Goal: Task Accomplishment & Management: Use online tool/utility

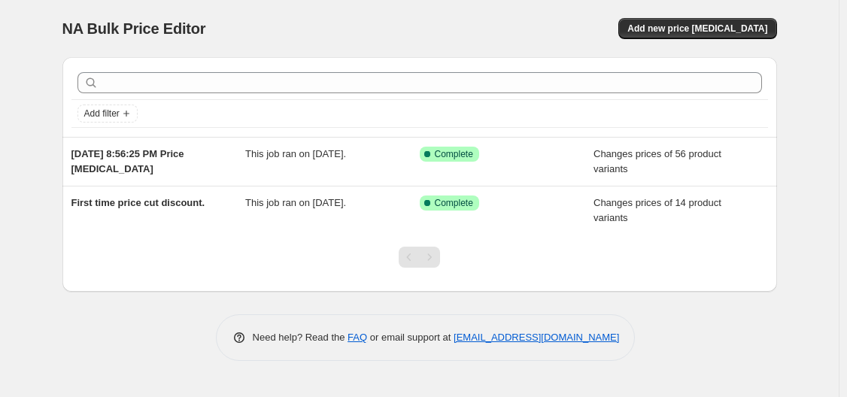
drag, startPoint x: 205, startPoint y: 169, endPoint x: 33, endPoint y: 183, distance: 172.8
click at [33, 183] on div "NA Bulk Price Editor. This page is ready NA Bulk Price Editor Add new price [ME…" at bounding box center [419, 198] width 839 height 397
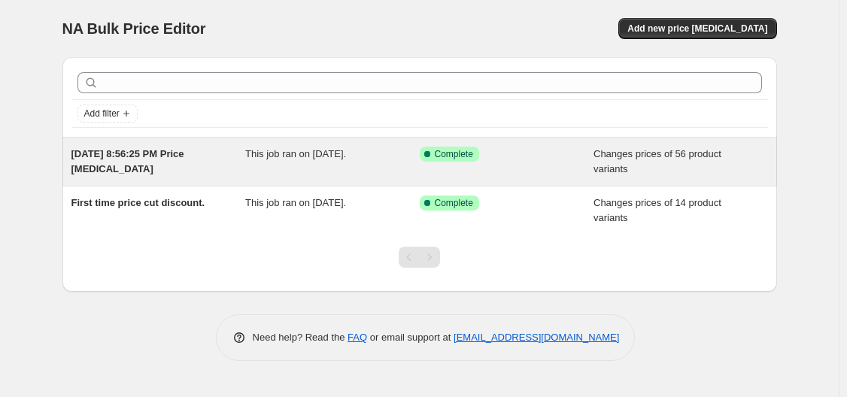
click at [159, 157] on span "[DATE] 8:56:25 PM Price [MEDICAL_DATA]" at bounding box center [127, 161] width 113 height 26
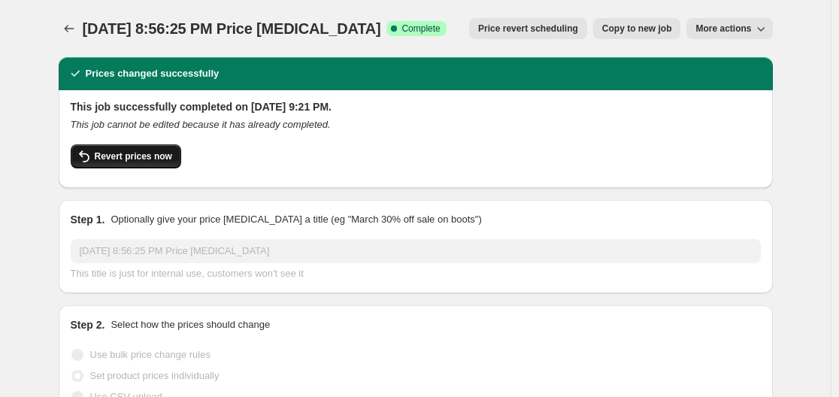
click at [126, 157] on span "Revert prices now" at bounding box center [133, 156] width 77 height 12
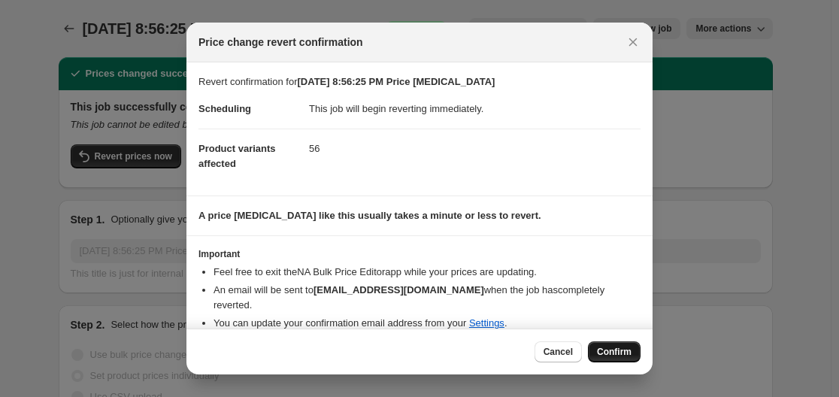
click at [608, 350] on span "Confirm" at bounding box center [614, 352] width 35 height 12
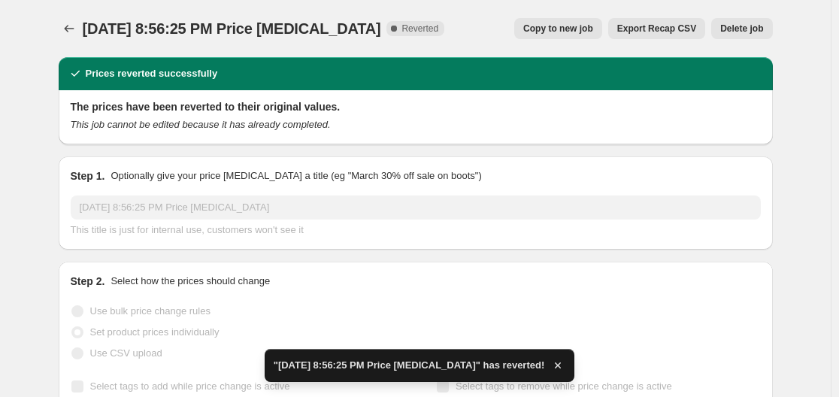
click at [763, 25] on span "Delete job" at bounding box center [742, 29] width 43 height 12
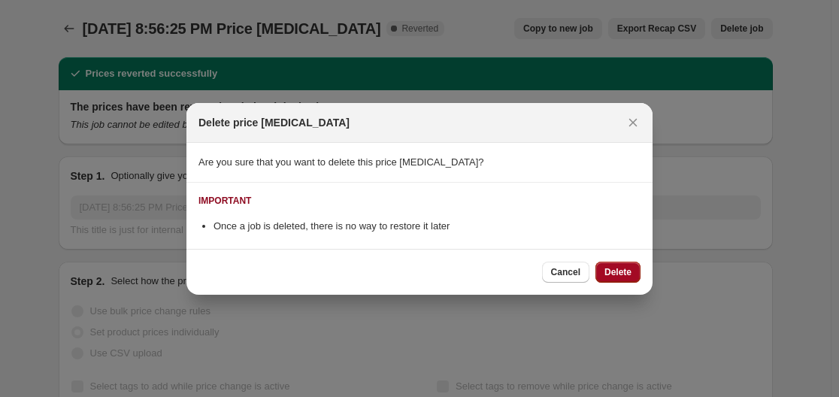
click at [613, 272] on span "Delete" at bounding box center [618, 272] width 27 height 12
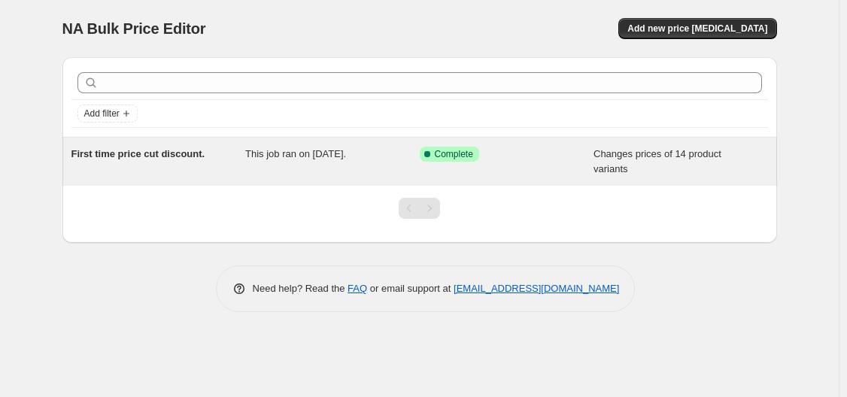
click at [404, 140] on div "First time price cut discount. This job ran on September 6, 2025. Success Compl…" at bounding box center [419, 162] width 715 height 48
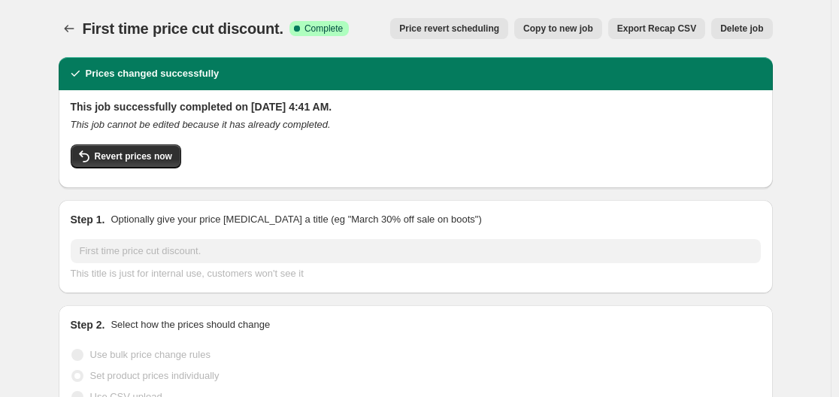
click at [754, 33] on span "Delete job" at bounding box center [742, 29] width 43 height 12
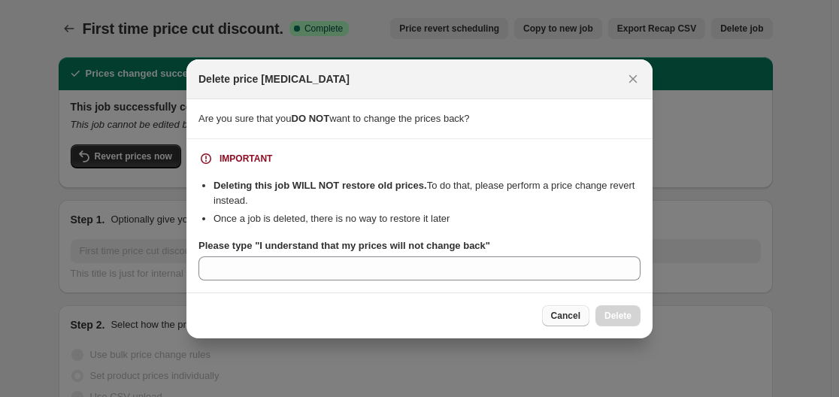
click at [561, 310] on span "Cancel" at bounding box center [565, 316] width 29 height 12
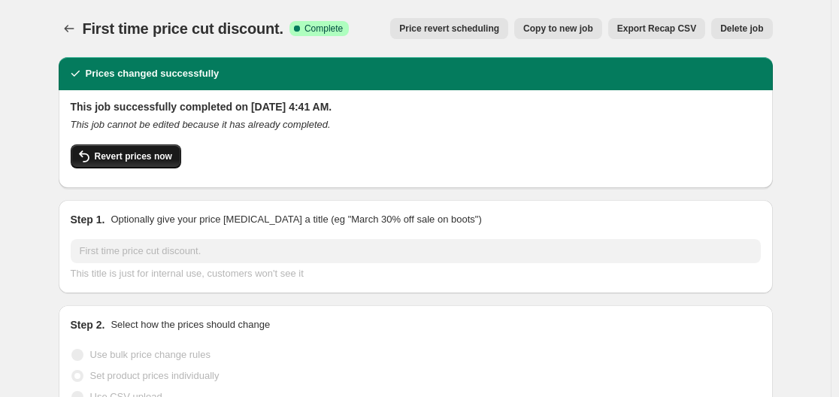
click at [157, 154] on span "Revert prices now" at bounding box center [133, 156] width 77 height 12
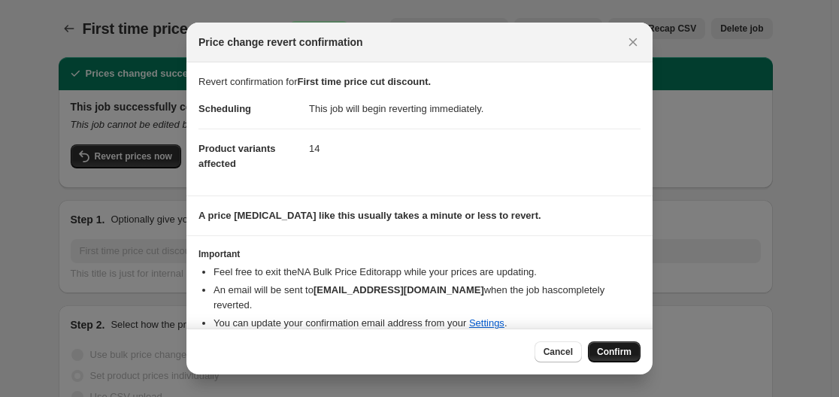
click at [621, 351] on span "Confirm" at bounding box center [614, 352] width 35 height 12
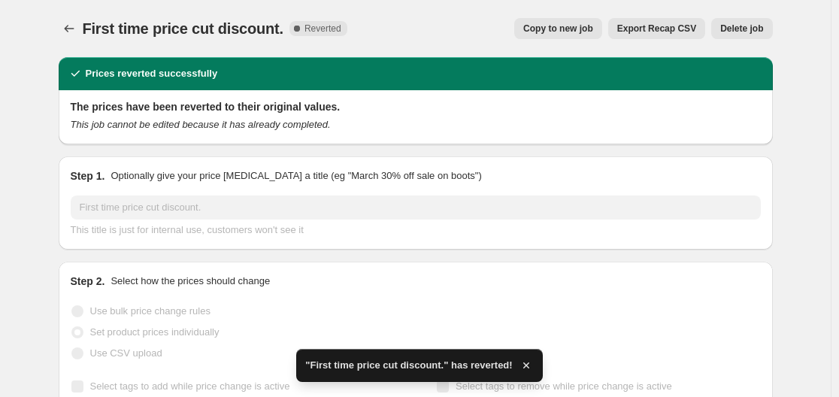
click at [748, 26] on span "Delete job" at bounding box center [742, 29] width 43 height 12
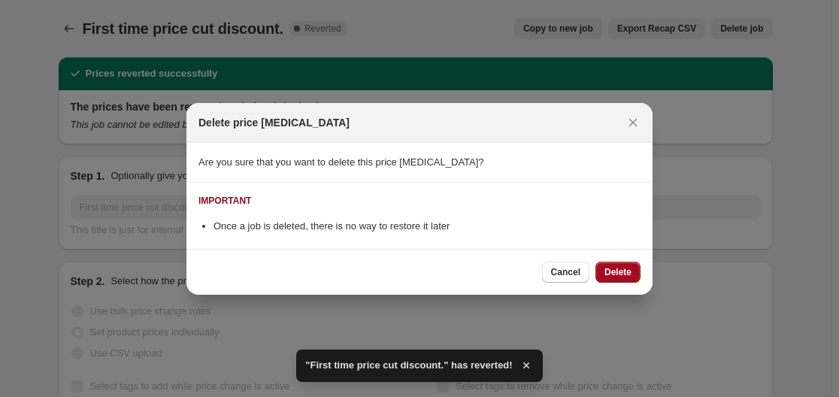
click at [612, 278] on span "Delete" at bounding box center [618, 272] width 27 height 12
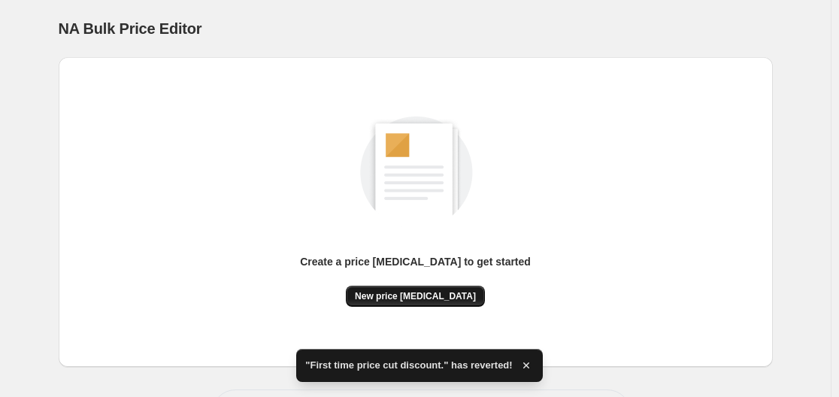
click at [407, 294] on span "New price change job" at bounding box center [415, 296] width 121 height 12
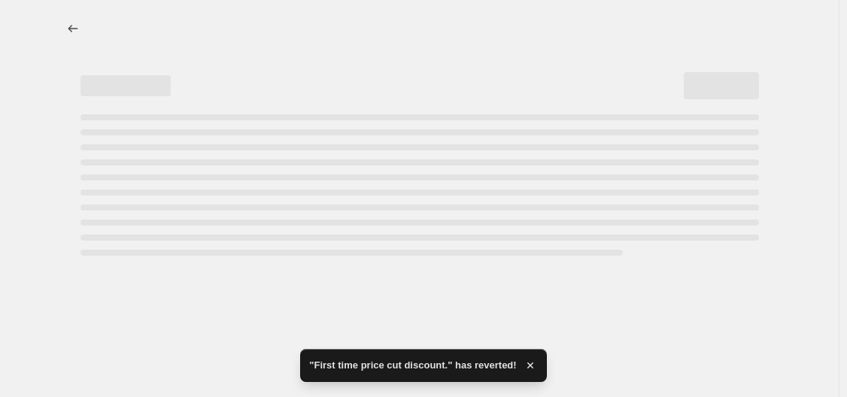
select select "percentage"
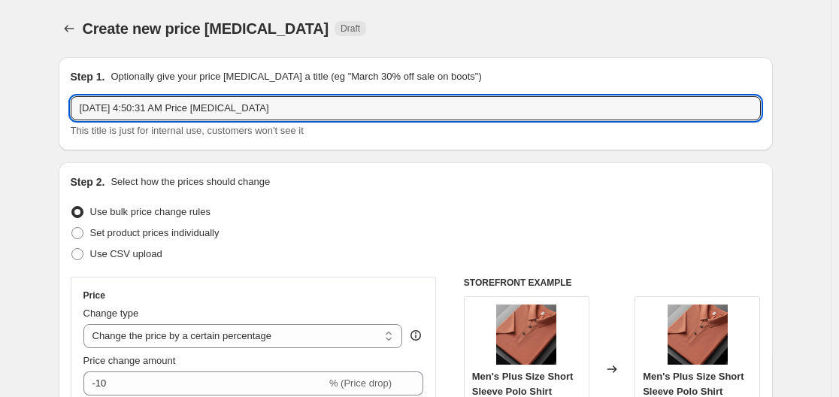
drag, startPoint x: 357, startPoint y: 105, endPoint x: 71, endPoint y: 99, distance: 285.9
click at [71, 99] on div "Step 1. Optionally give your price change job a title (eg "March 30% off sale o…" at bounding box center [416, 103] width 715 height 93
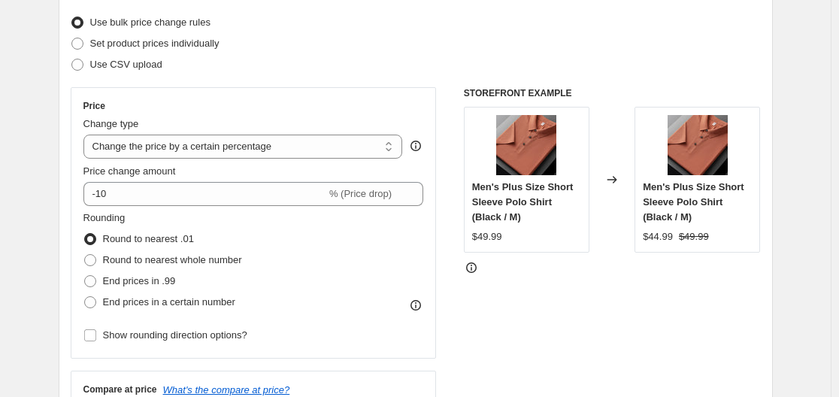
scroll to position [123, 0]
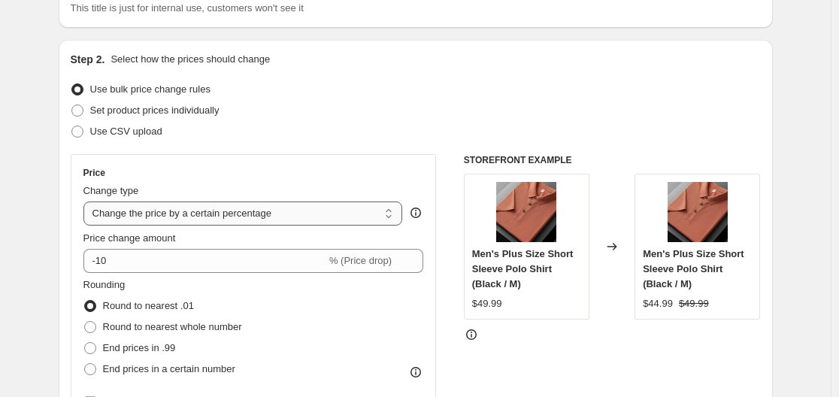
type input "60% Matching Sets"
click at [307, 211] on select "Change the price to a certain amount Change the price by a certain amount Chang…" at bounding box center [243, 214] width 320 height 24
click at [87, 202] on select "Change the price to a certain amount Change the price by a certain amount Chang…" at bounding box center [243, 214] width 320 height 24
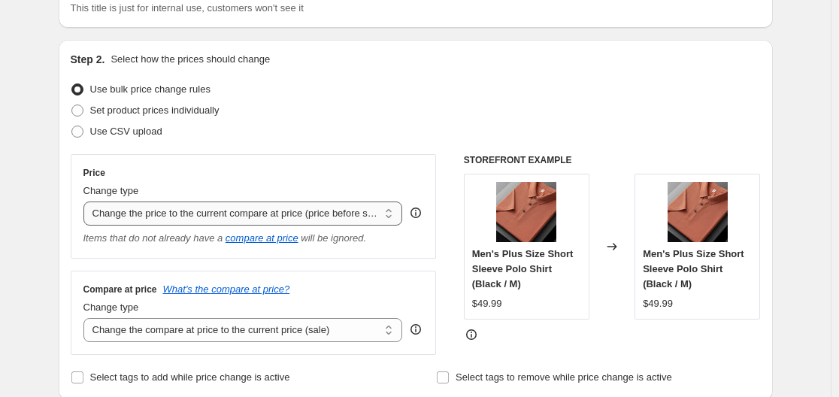
click at [356, 206] on select "Change the price to a certain amount Change the price by a certain amount Chang…" at bounding box center [243, 214] width 320 height 24
select select "percentage"
click at [87, 202] on select "Change the price to a certain amount Change the price by a certain amount Chang…" at bounding box center [243, 214] width 320 height 24
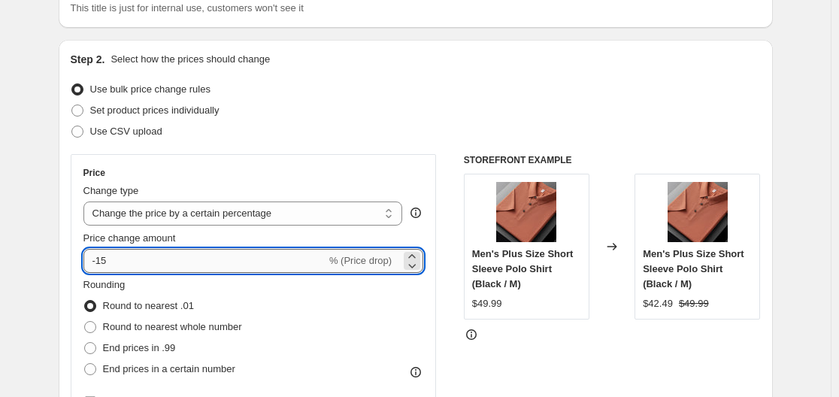
click at [293, 252] on input "-15" at bounding box center [204, 261] width 243 height 24
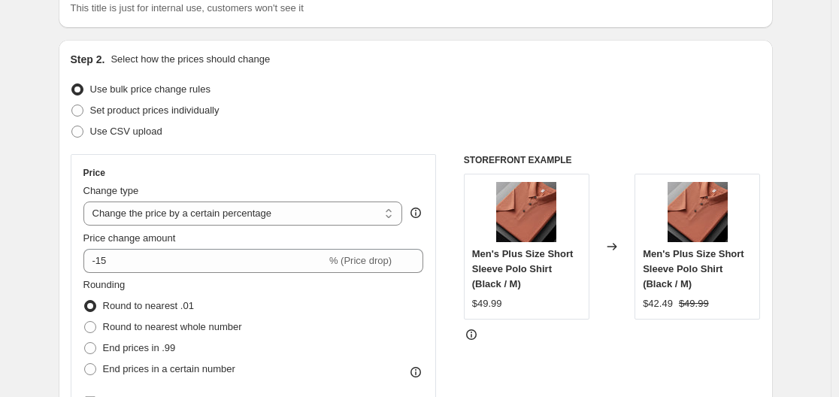
click at [377, 153] on div "Step 2. Select how the prices should change Use bulk price change rules Set pro…" at bounding box center [416, 304] width 691 height 504
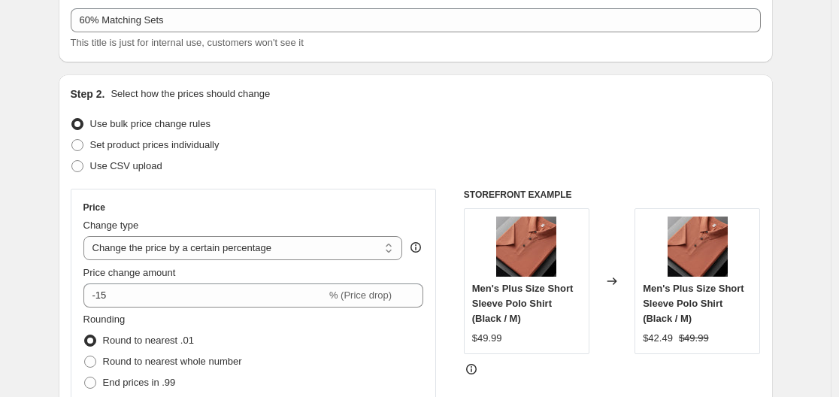
scroll to position [89, 0]
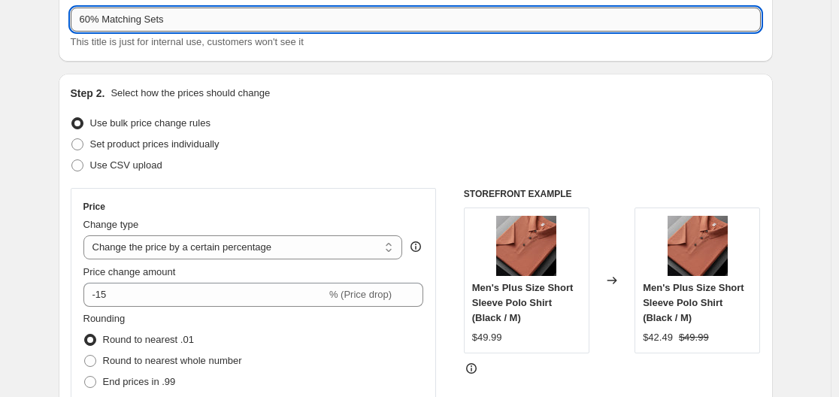
click at [103, 20] on input "60% Matching Sets" at bounding box center [416, 20] width 691 height 24
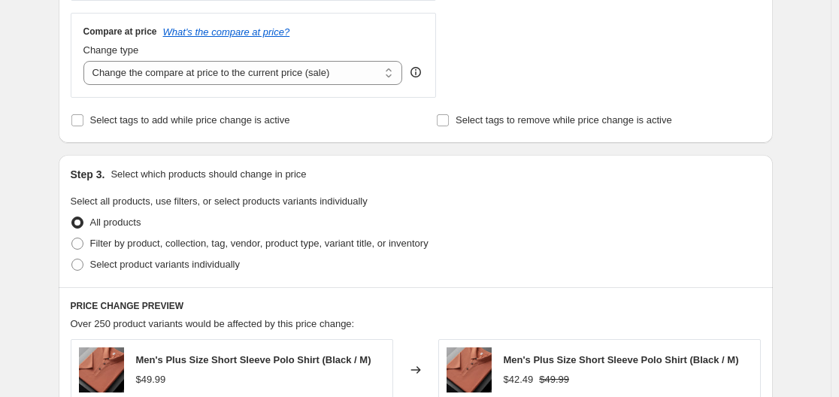
scroll to position [547, 0]
type input "Women 60% off Matching Sets"
click at [159, 264] on span "Select product variants individually" at bounding box center [165, 265] width 150 height 11
click at [72, 260] on input "Select product variants individually" at bounding box center [71, 260] width 1 height 1
radio input "true"
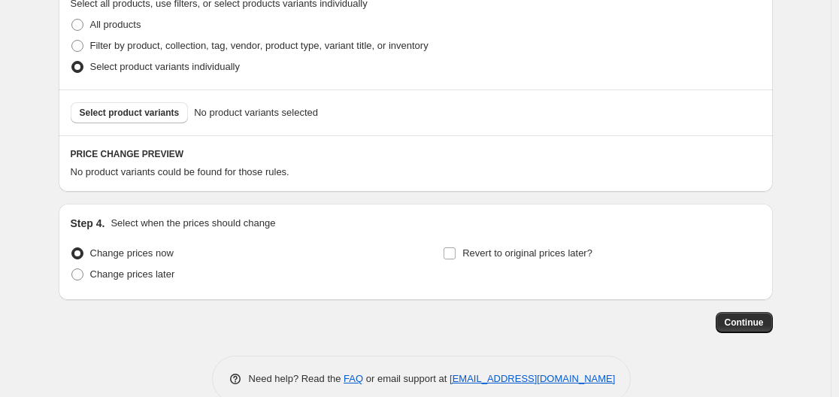
scroll to position [746, 0]
click at [141, 107] on span "Select product variants" at bounding box center [130, 112] width 100 height 12
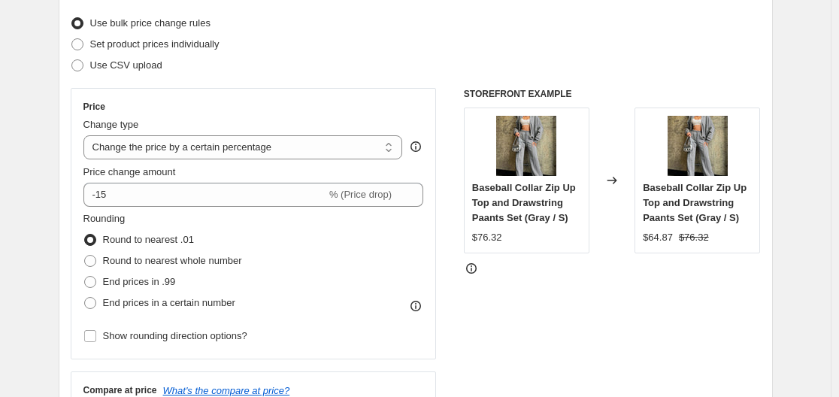
scroll to position [168, 0]
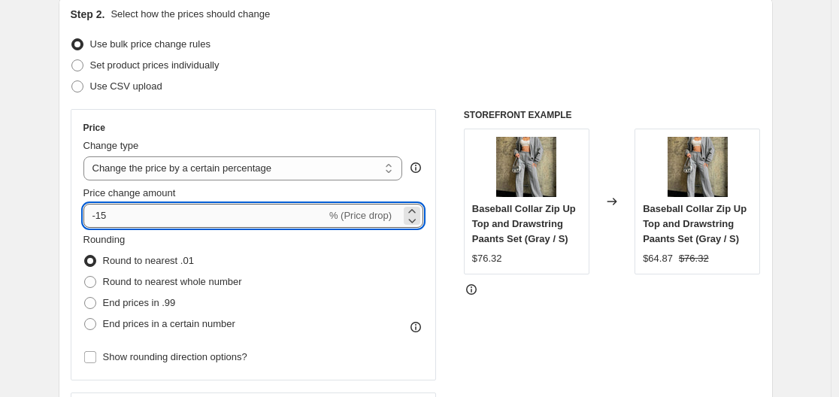
click at [280, 218] on input "-15" at bounding box center [204, 216] width 243 height 24
click at [414, 217] on icon at bounding box center [412, 220] width 15 height 15
click at [414, 220] on icon at bounding box center [413, 221] width 8 height 5
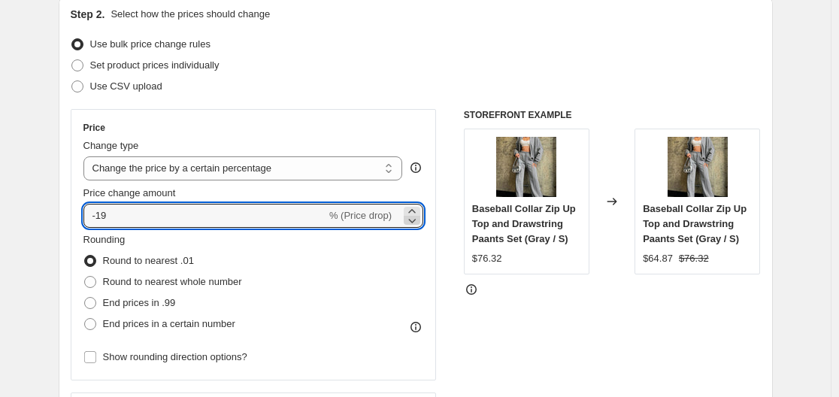
click at [414, 220] on icon at bounding box center [413, 221] width 8 height 5
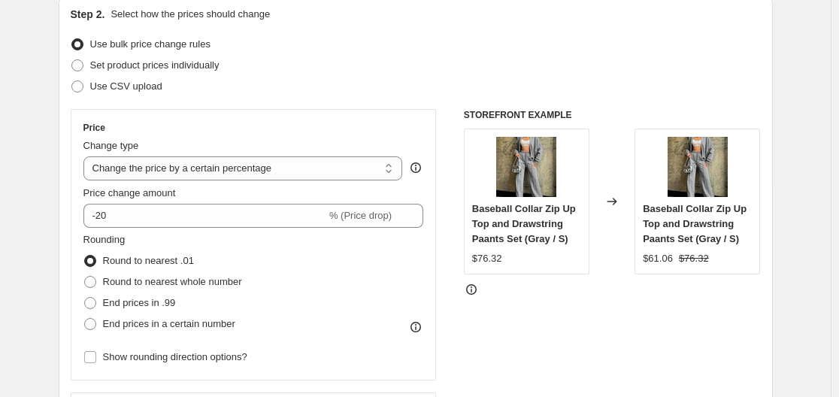
click at [510, 299] on div "STOREFRONT EXAMPLE Baseball Collar Zip Up Top and Drawstring Paants Set (Gray /…" at bounding box center [612, 293] width 297 height 369
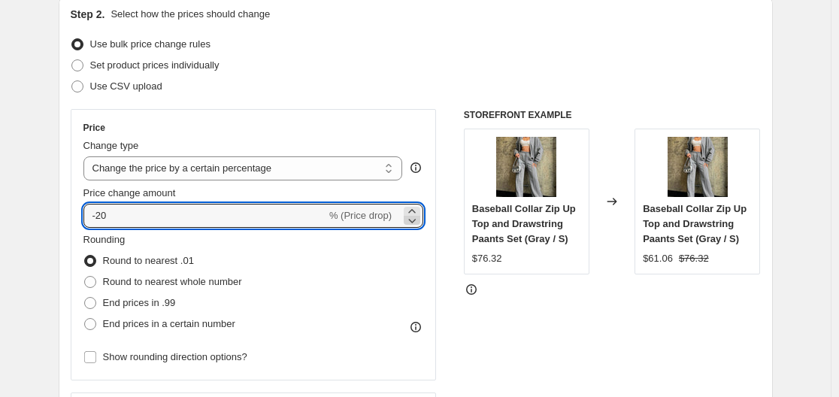
click at [415, 218] on icon at bounding box center [412, 220] width 15 height 15
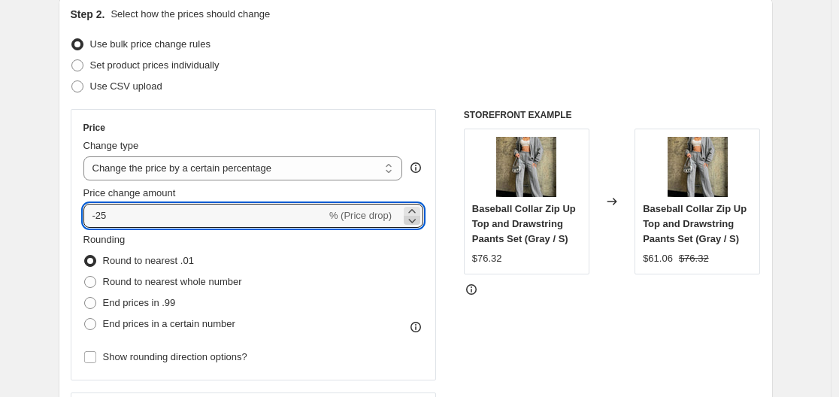
click at [415, 218] on icon at bounding box center [412, 220] width 15 height 15
click at [415, 206] on icon at bounding box center [412, 211] width 15 height 15
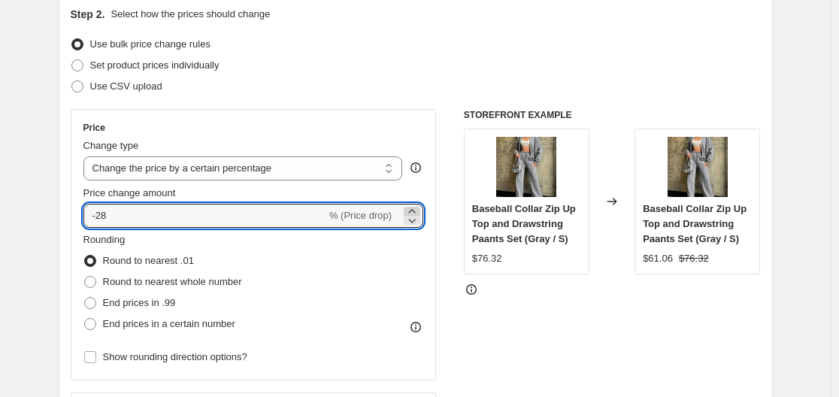
click at [415, 206] on icon at bounding box center [412, 211] width 15 height 15
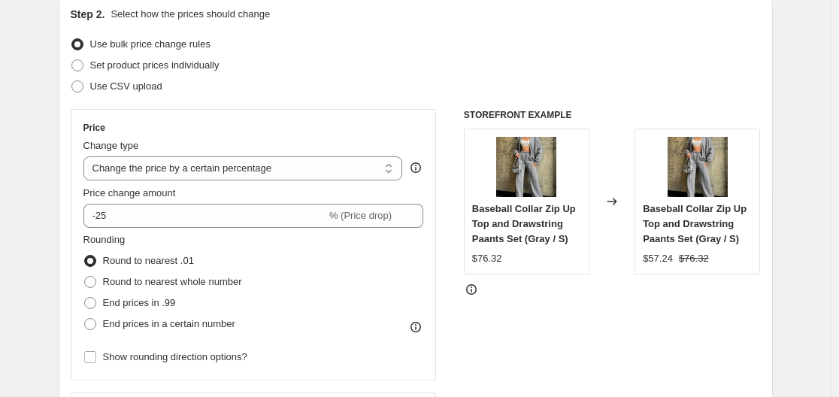
click at [535, 298] on div "STOREFRONT EXAMPLE Baseball Collar Zip Up Top and Drawstring Paants Set (Gray /…" at bounding box center [612, 293] width 297 height 369
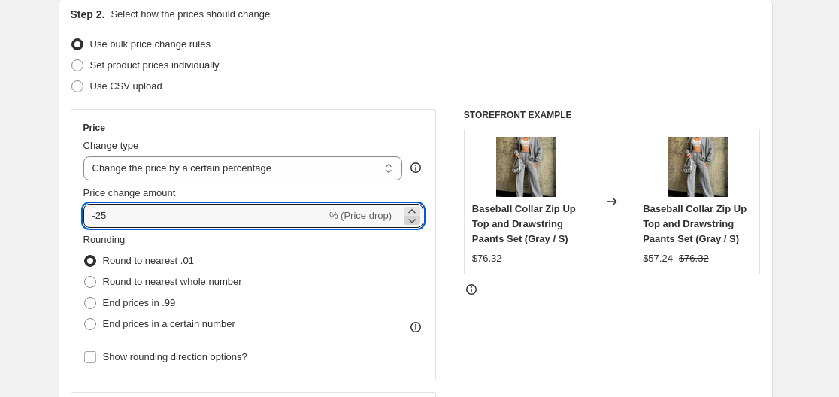
click at [418, 220] on icon at bounding box center [412, 220] width 15 height 15
click at [562, 317] on div "STOREFRONT EXAMPLE Baseball Collar Zip Up Top and Drawstring Paants Set (Gray /…" at bounding box center [612, 293] width 297 height 369
click at [412, 220] on icon at bounding box center [412, 220] width 15 height 15
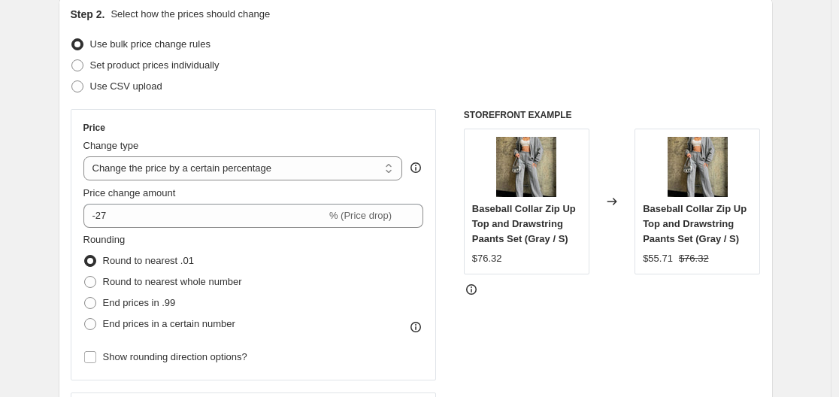
click at [505, 299] on div "STOREFRONT EXAMPLE Baseball Collar Zip Up Top and Drawstring Paants Set (Gray /…" at bounding box center [612, 293] width 297 height 369
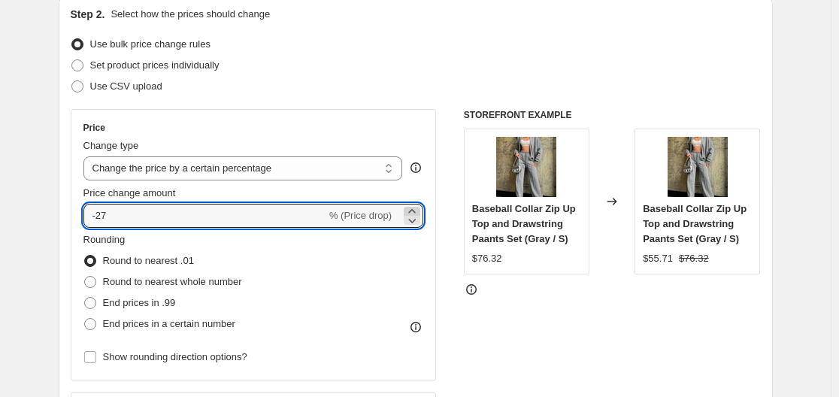
click at [414, 211] on icon at bounding box center [411, 211] width 7 height 4
click at [419, 211] on icon at bounding box center [412, 211] width 15 height 15
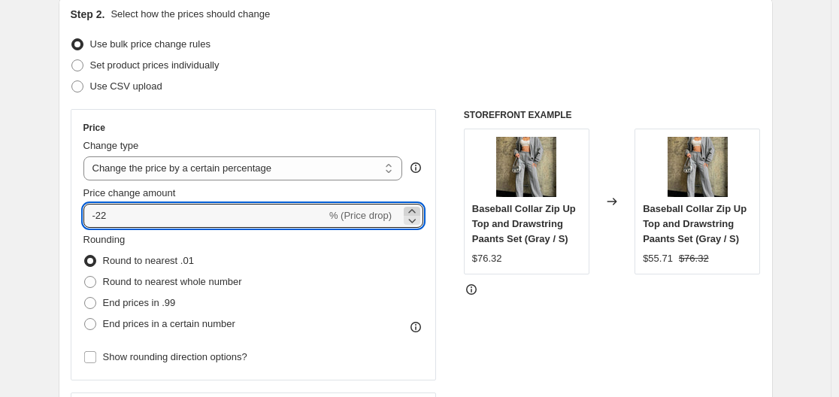
click at [419, 211] on icon at bounding box center [412, 211] width 15 height 15
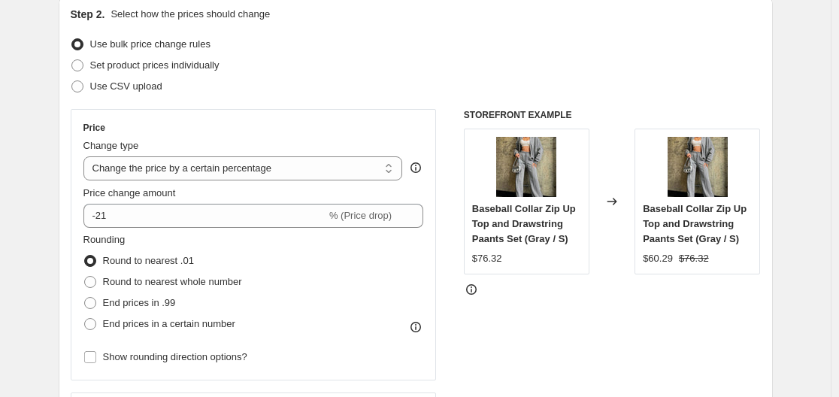
click at [499, 303] on div "STOREFRONT EXAMPLE Baseball Collar Zip Up Top and Drawstring Paants Set (Gray /…" at bounding box center [612, 293] width 297 height 369
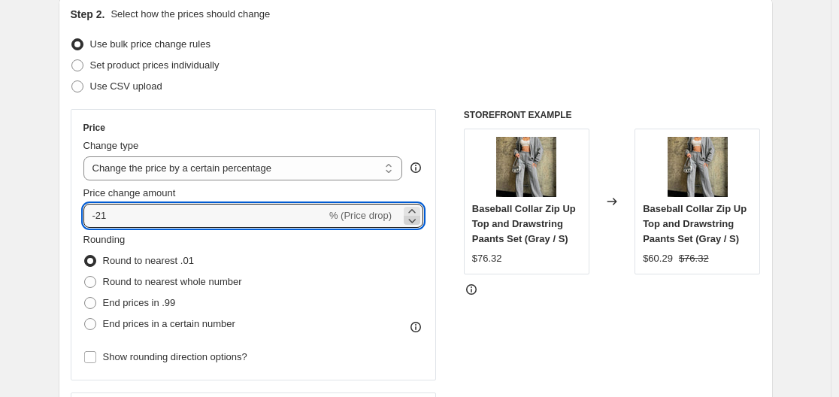
click at [414, 224] on icon at bounding box center [412, 220] width 15 height 15
type input "-22"
click at [518, 286] on div at bounding box center [612, 289] width 297 height 15
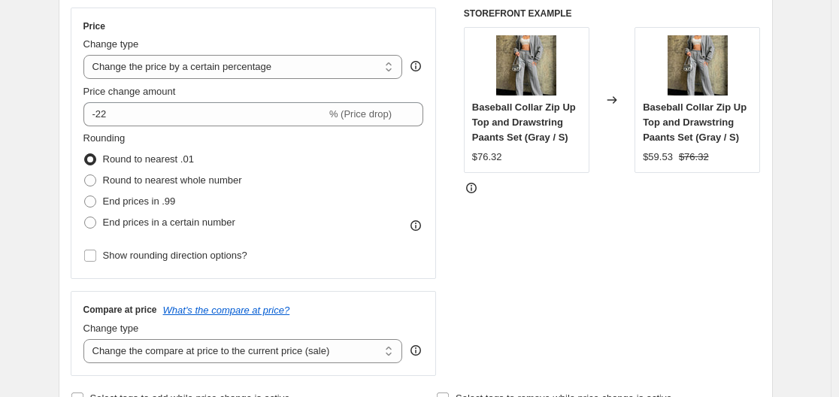
scroll to position [267, 0]
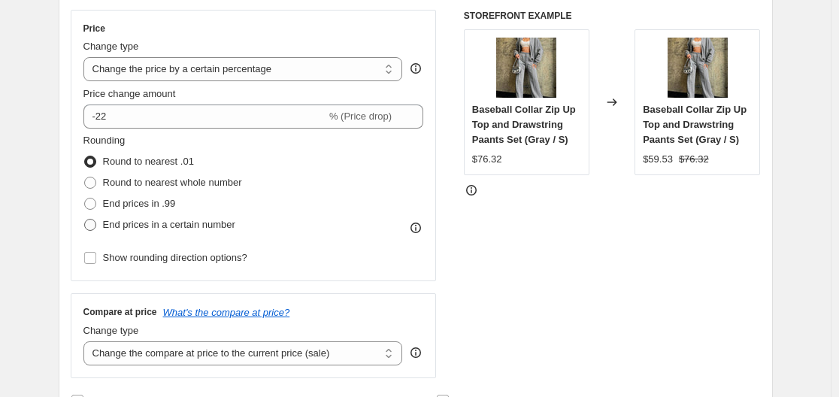
click at [164, 225] on span "End prices in a certain number" at bounding box center [169, 224] width 132 height 11
click at [85, 220] on input "End prices in a certain number" at bounding box center [84, 219] width 1 height 1
radio input "true"
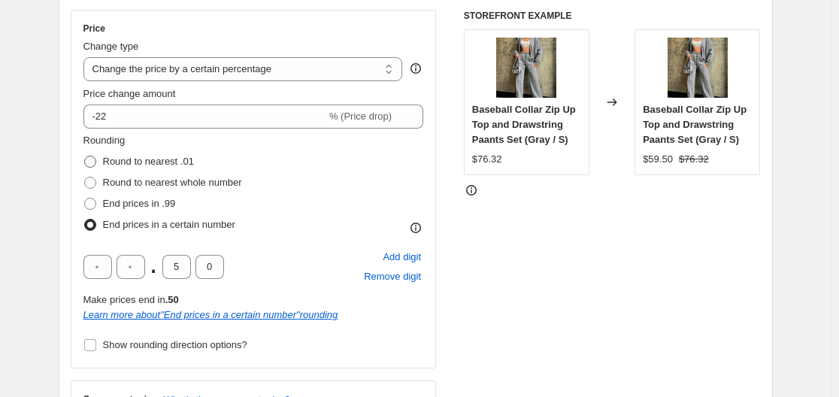
click at [121, 157] on span "Round to nearest .01" at bounding box center [148, 161] width 91 height 11
click at [85, 156] on input "Round to nearest .01" at bounding box center [84, 156] width 1 height 1
radio input "true"
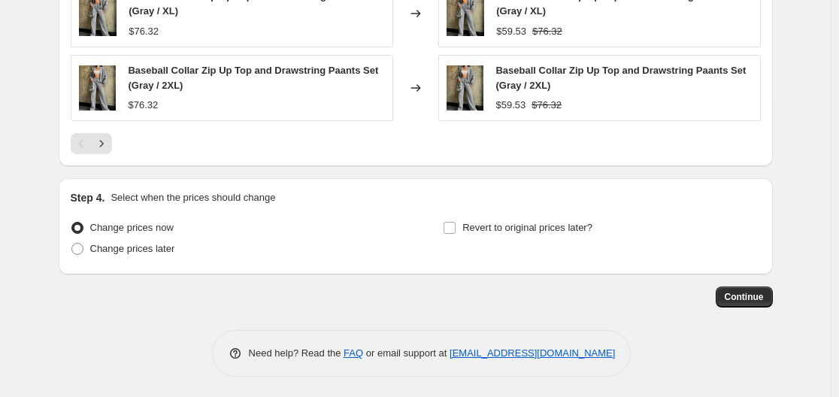
scroll to position [1177, 0]
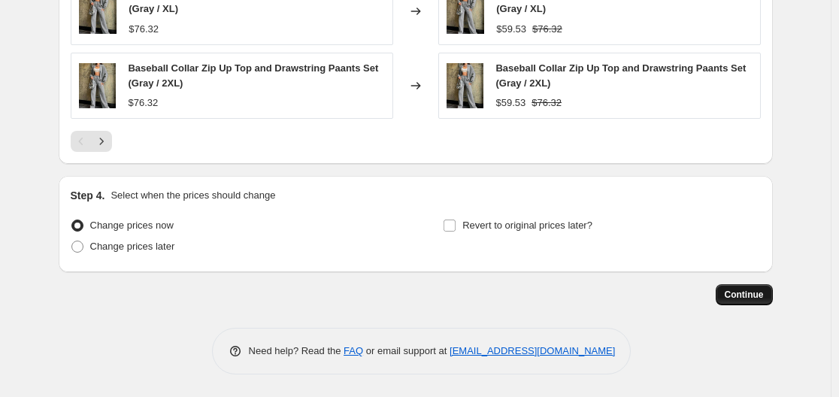
click at [763, 293] on span "Continue" at bounding box center [744, 295] width 39 height 12
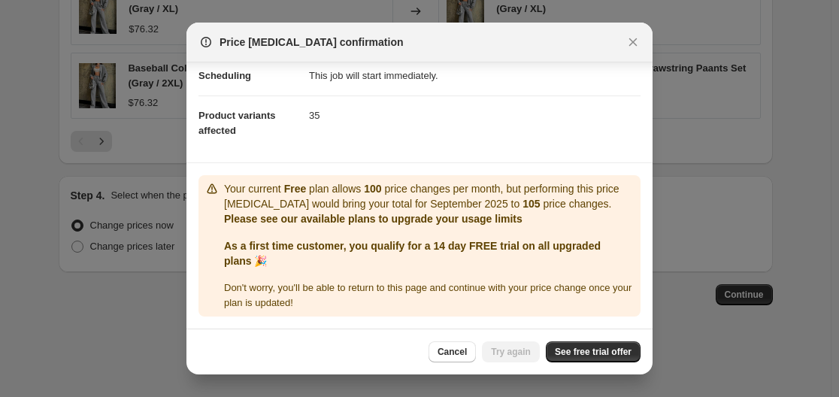
scroll to position [0, 0]
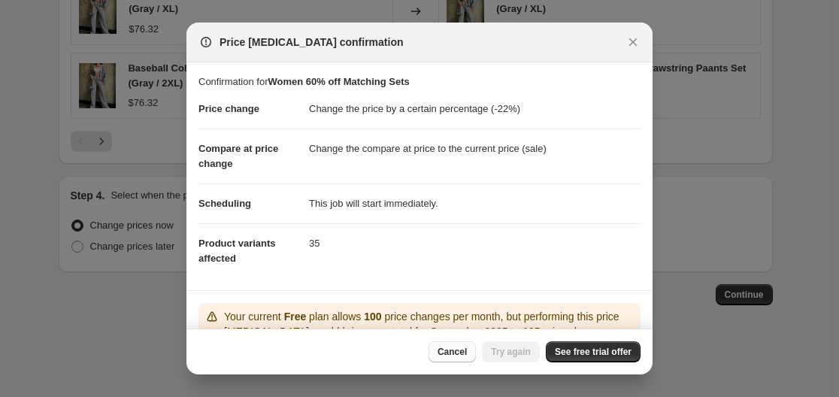
click at [467, 350] on span "Cancel" at bounding box center [452, 352] width 29 height 12
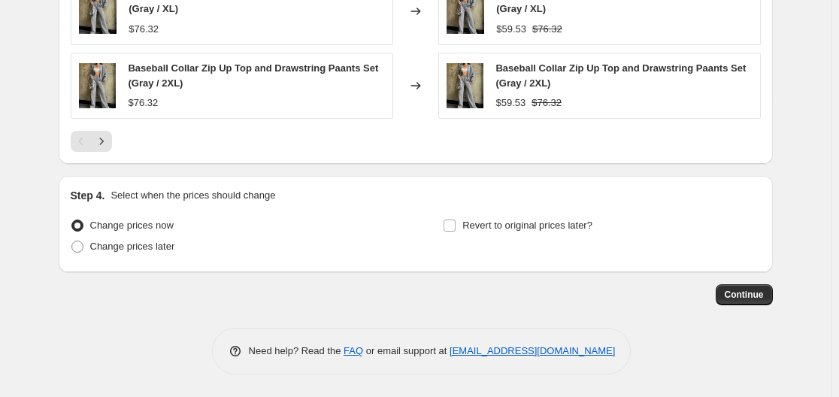
scroll to position [1176, 0]
